Goal: Information Seeking & Learning: Find specific fact

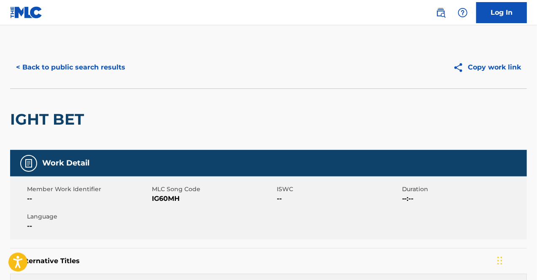
click at [82, 78] on div "< Back to public search results Copy work link" at bounding box center [268, 67] width 517 height 42
click at [86, 69] on button "< Back to public search results" at bounding box center [70, 67] width 121 height 21
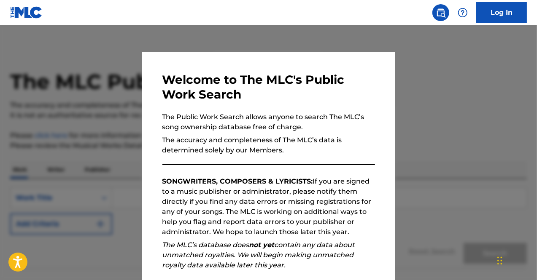
click at [47, 153] on div at bounding box center [268, 165] width 537 height 280
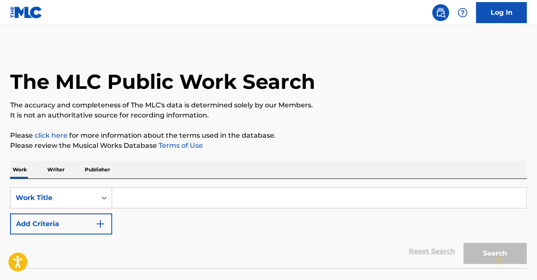
click at [169, 197] on input "Search Form" at bounding box center [319, 198] width 414 height 20
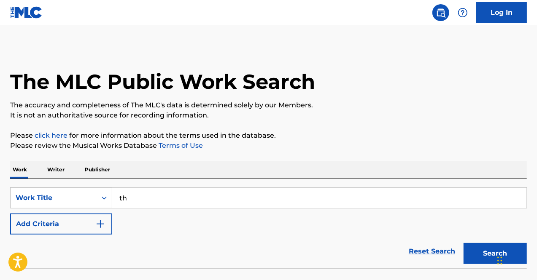
type input "t"
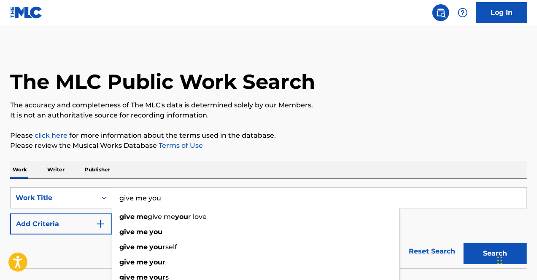
type input "give me you"
click at [257, 156] on div "The MLC Public Work Search The accuracy and completeness of The MLC's data is d…" at bounding box center [268, 170] width 537 height 249
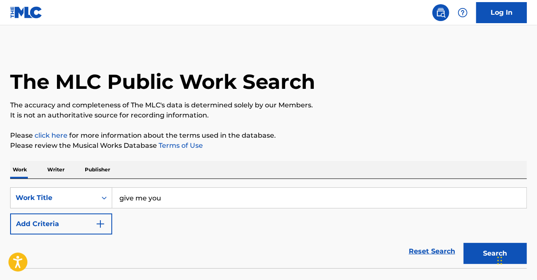
click at [77, 217] on button "Add Criteria" at bounding box center [61, 224] width 102 height 21
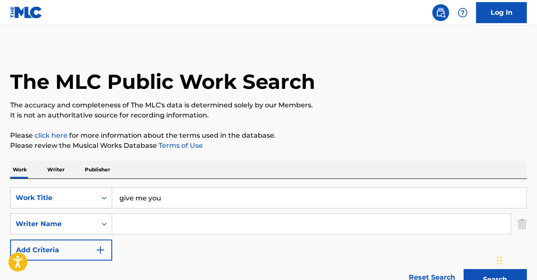
click at [167, 226] on input "Search Form" at bounding box center [311, 224] width 398 height 20
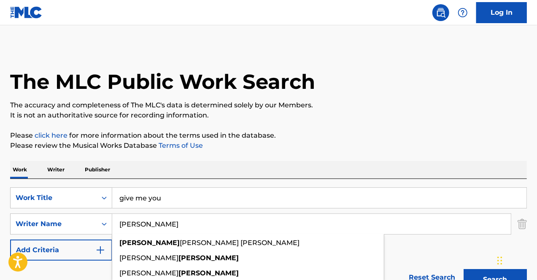
type input "wilson"
click at [463, 269] on button "Search" at bounding box center [494, 279] width 63 height 21
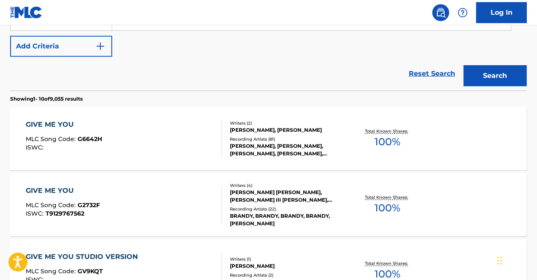
scroll to position [206, 0]
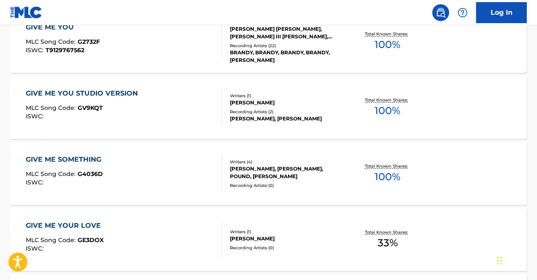
scroll to position [360, 0]
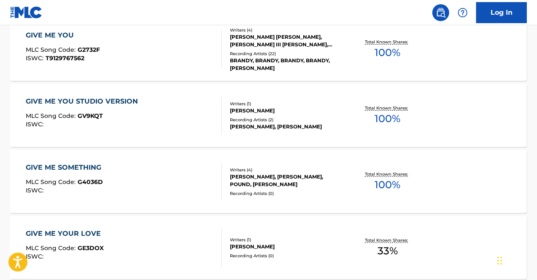
click at [161, 114] on div "GIVE ME YOU STUDIO VERSION MLC Song Code : GV9KQT ISWC :" at bounding box center [124, 116] width 196 height 38
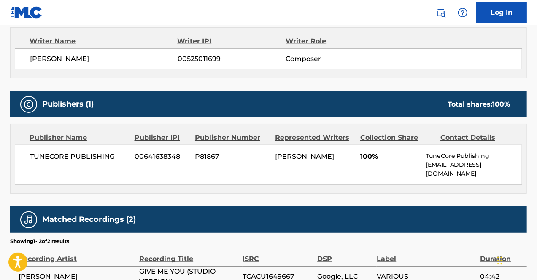
scroll to position [303, 0]
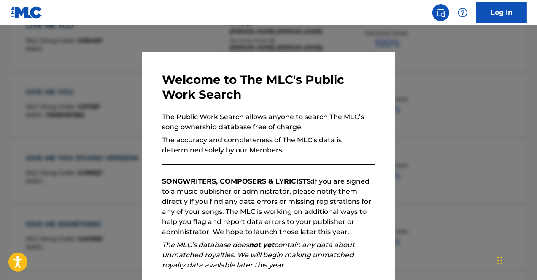
scroll to position [408, 0]
